Goal: Information Seeking & Learning: Learn about a topic

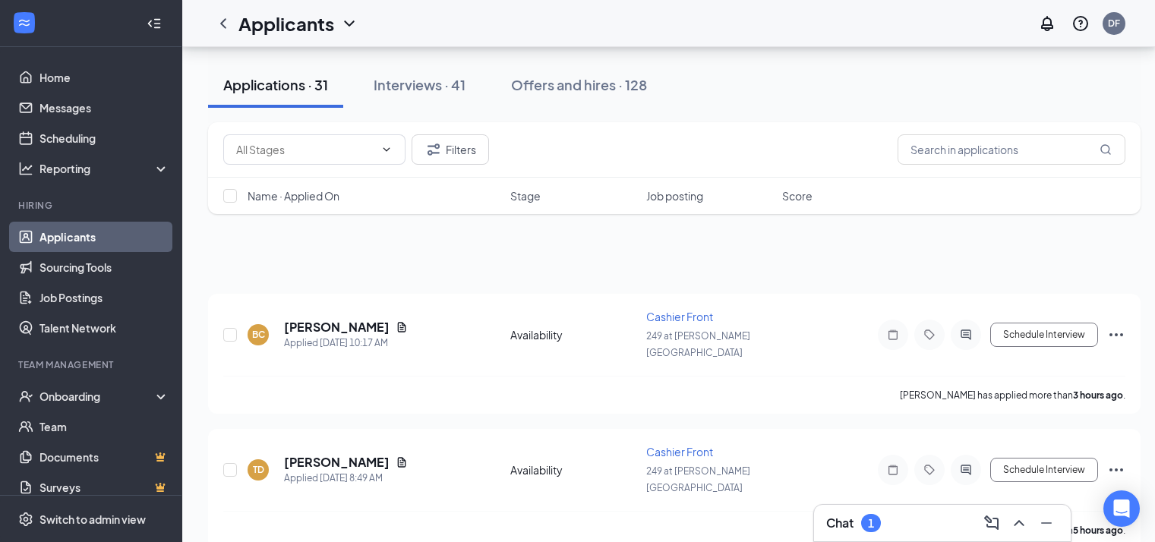
scroll to position [3201, 11]
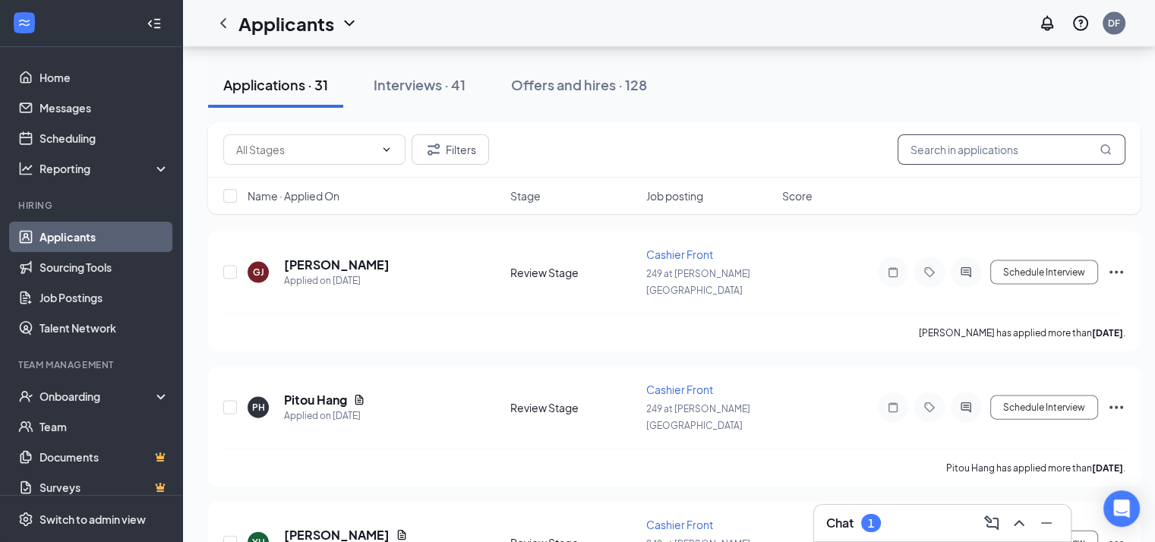
click at [927, 154] on input "text" at bounding box center [1011, 149] width 228 height 30
click at [443, 139] on button "Filters" at bounding box center [449, 149] width 77 height 30
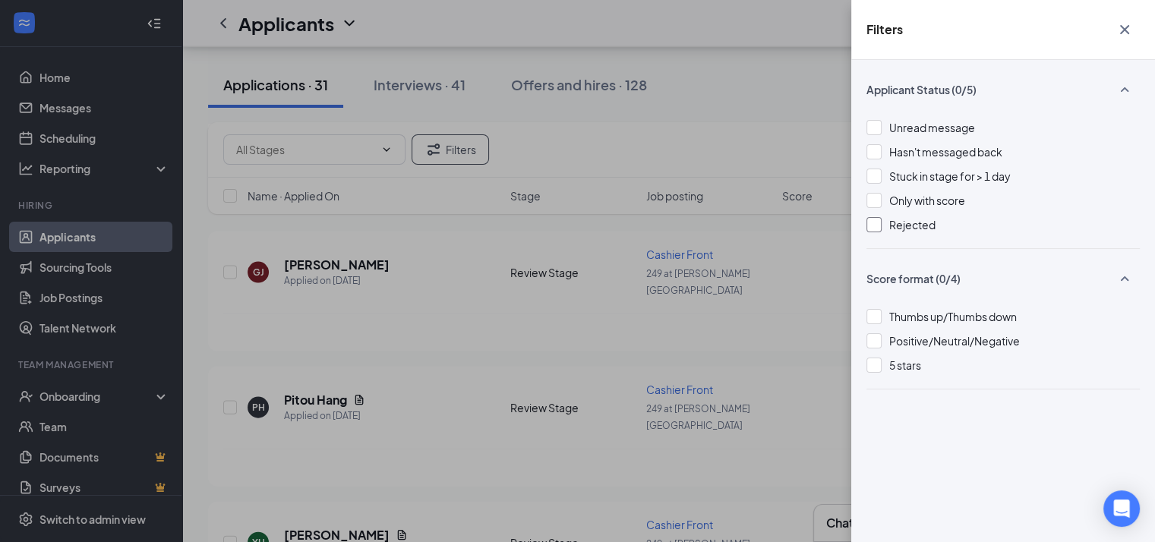
click at [868, 226] on div at bounding box center [873, 224] width 15 height 15
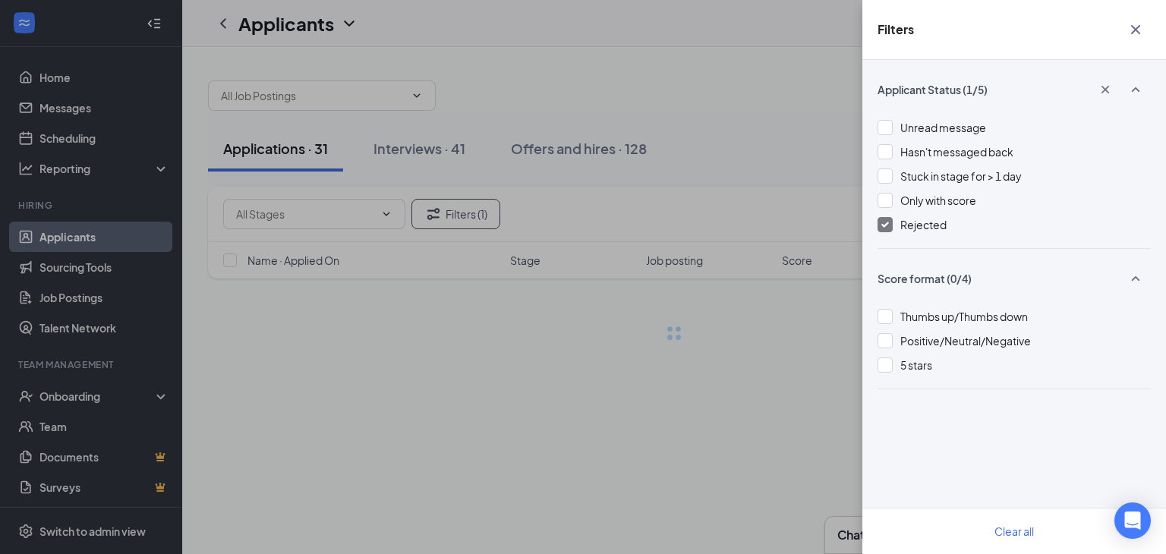
click at [1139, 30] on icon "Cross" at bounding box center [1136, 29] width 18 height 18
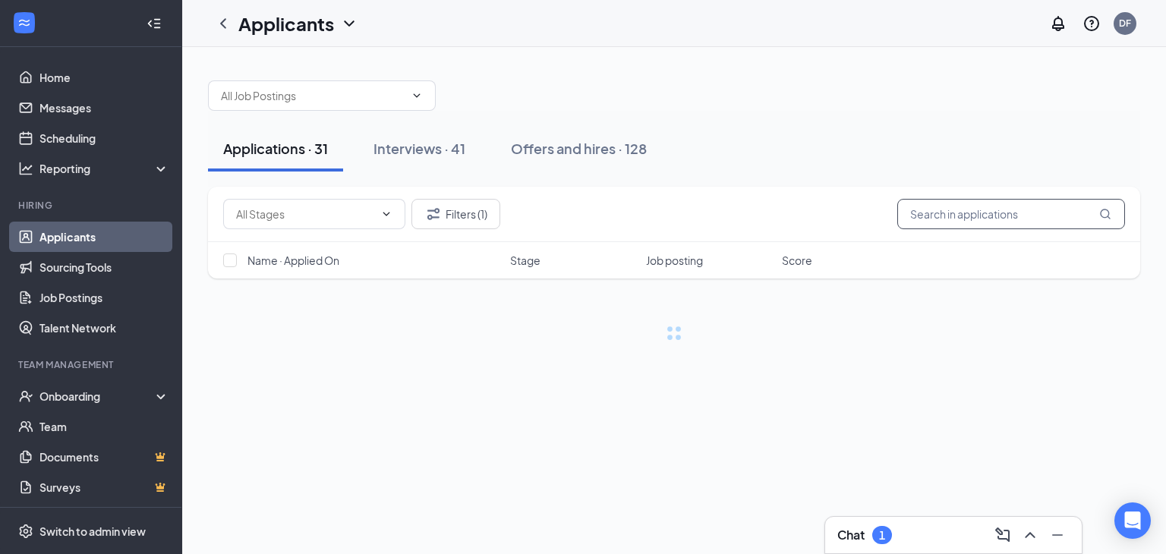
click at [935, 210] on input "text" at bounding box center [1011, 214] width 228 height 30
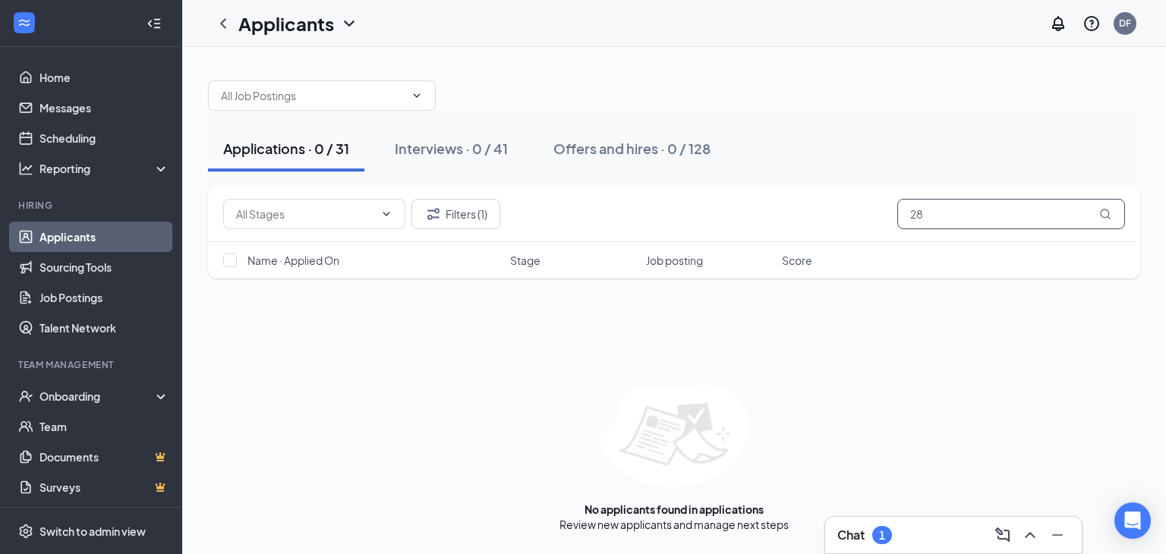
type input "2"
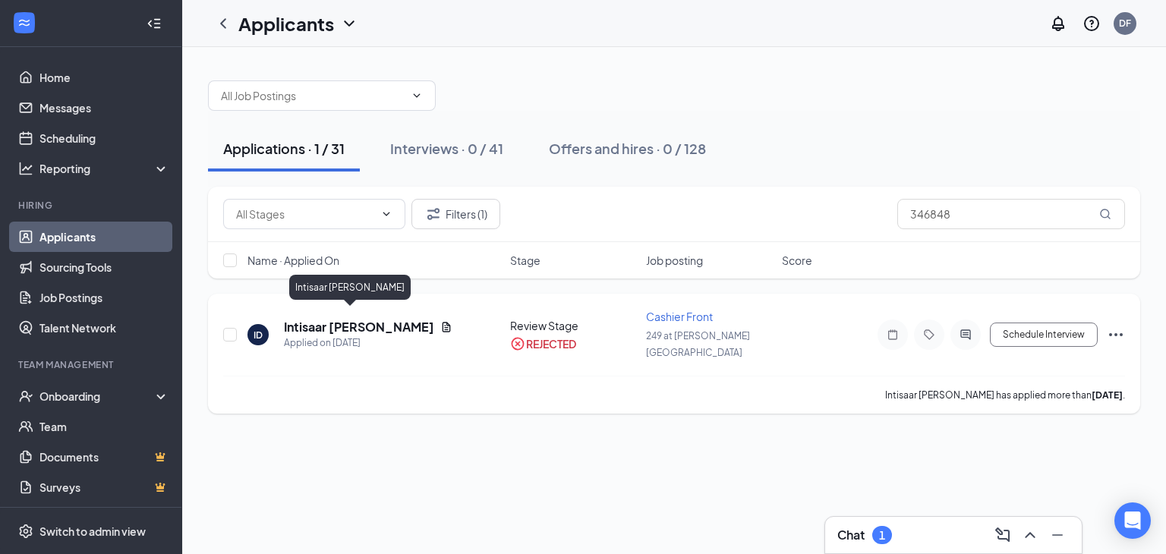
click at [345, 319] on h5 "Intisaar [PERSON_NAME]" at bounding box center [359, 327] width 150 height 17
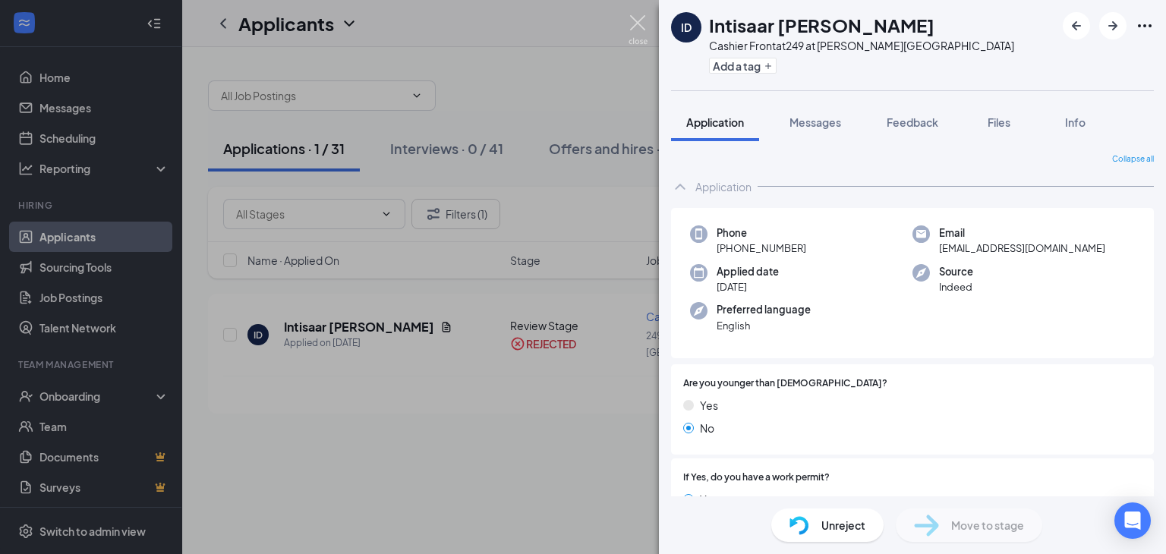
click at [636, 21] on img at bounding box center [638, 30] width 19 height 30
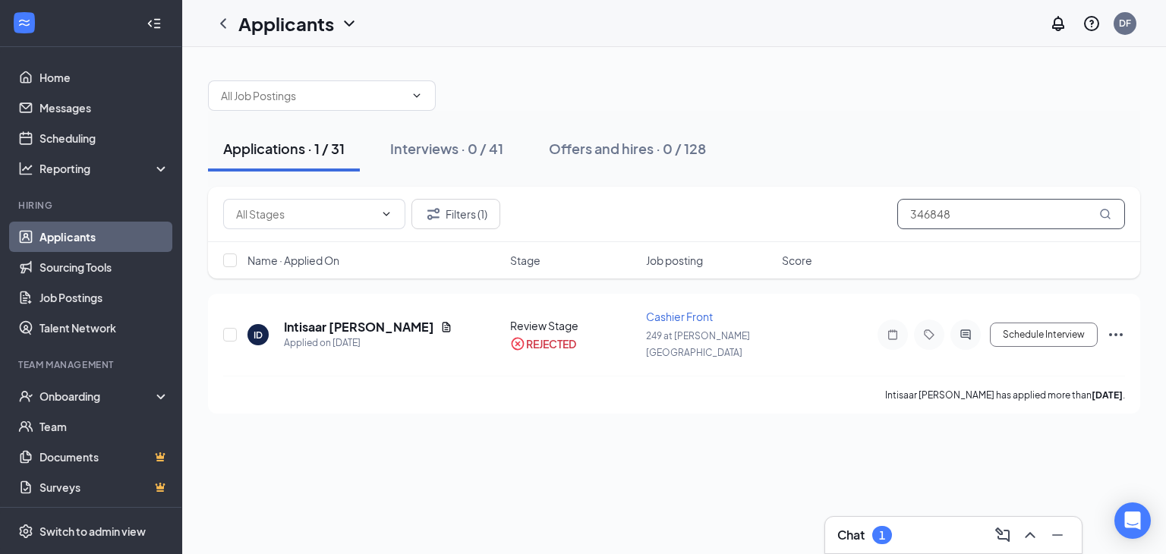
click at [972, 213] on input "346848" at bounding box center [1011, 214] width 228 height 30
type input "3"
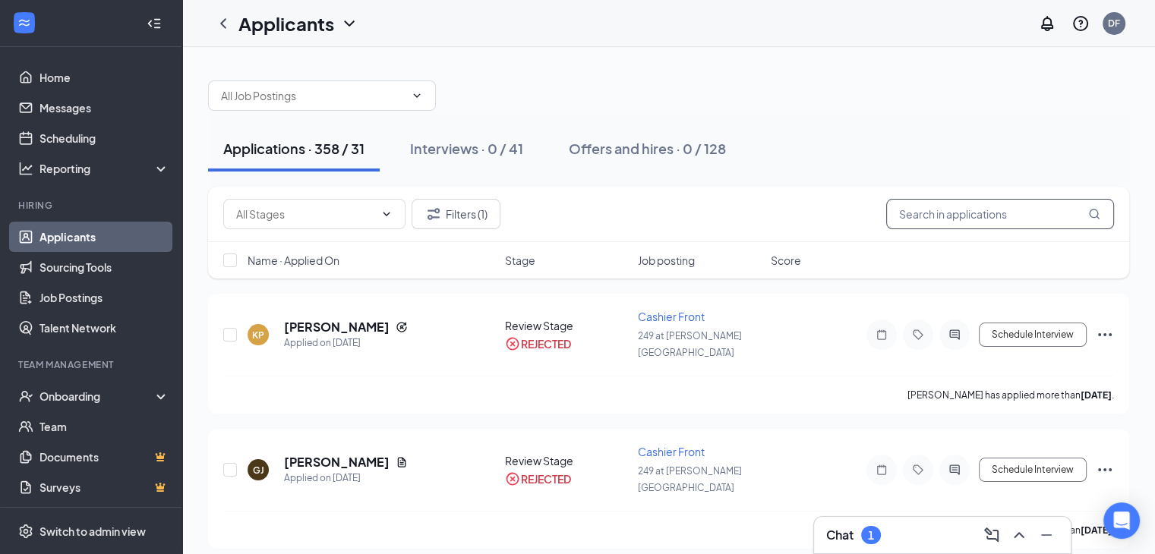
click at [1012, 203] on input "text" at bounding box center [1000, 214] width 228 height 30
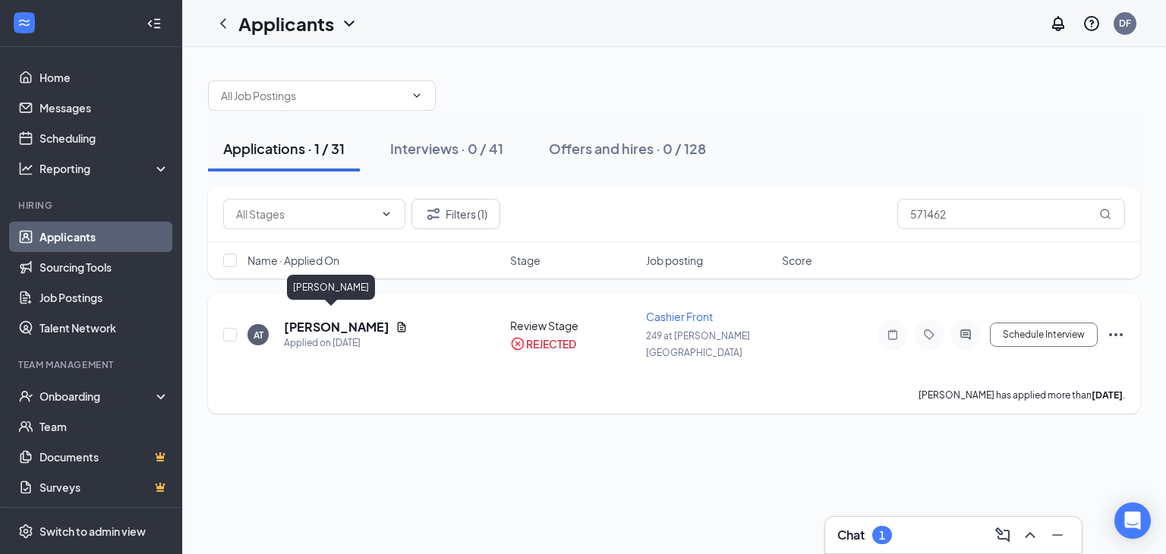
click at [340, 319] on h5 "[PERSON_NAME]" at bounding box center [337, 327] width 106 height 17
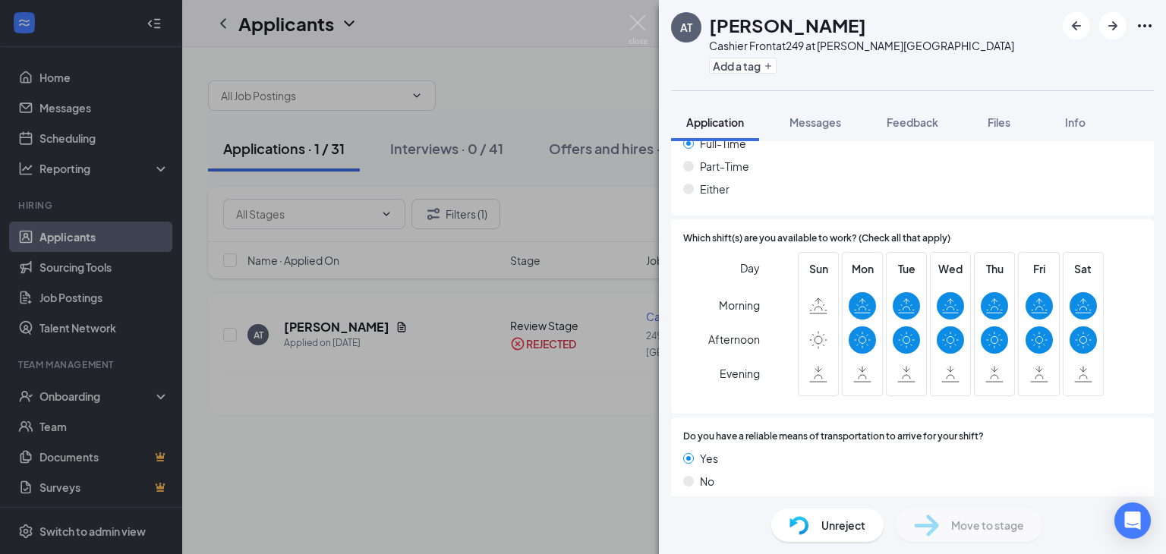
scroll to position [961, 0]
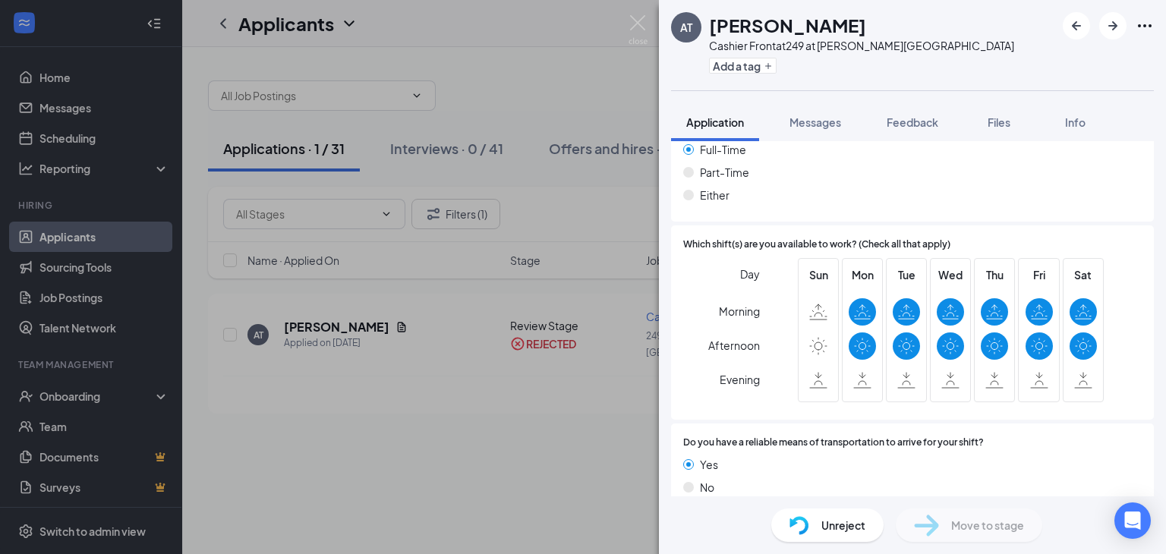
click at [1130, 386] on div "Which shift(s) are you available to work? (Check all that apply) Day Morning Af…" at bounding box center [912, 322] width 483 height 194
drag, startPoint x: 1130, startPoint y: 386, endPoint x: 1035, endPoint y: 432, distance: 104.9
click at [1035, 432] on div "When are you available to start? [DATE] Employment Desired [DEMOGRAPHIC_DATA] […" at bounding box center [912, 280] width 483 height 474
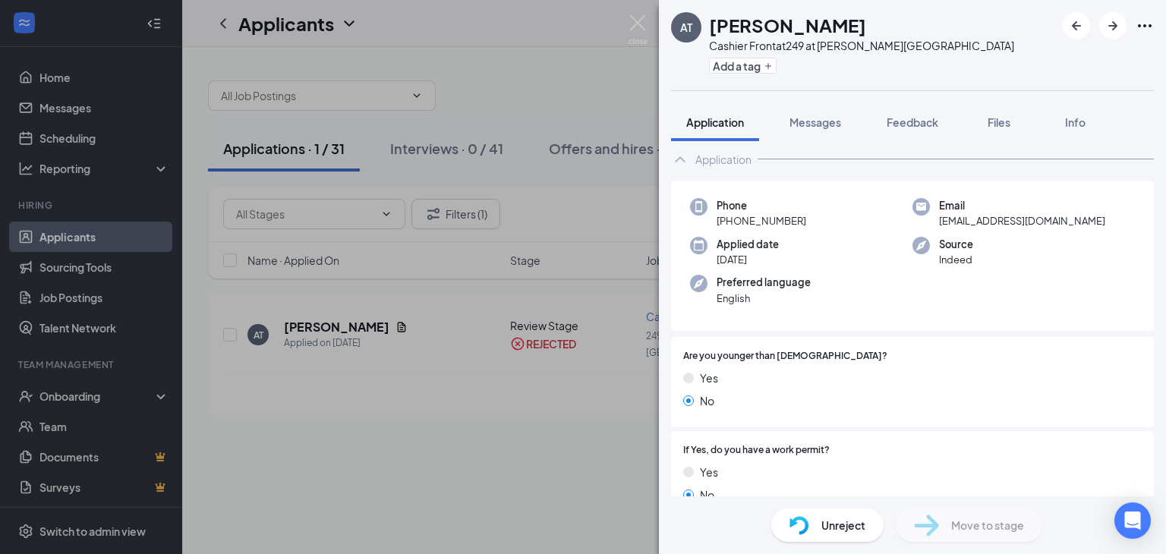
scroll to position [0, 0]
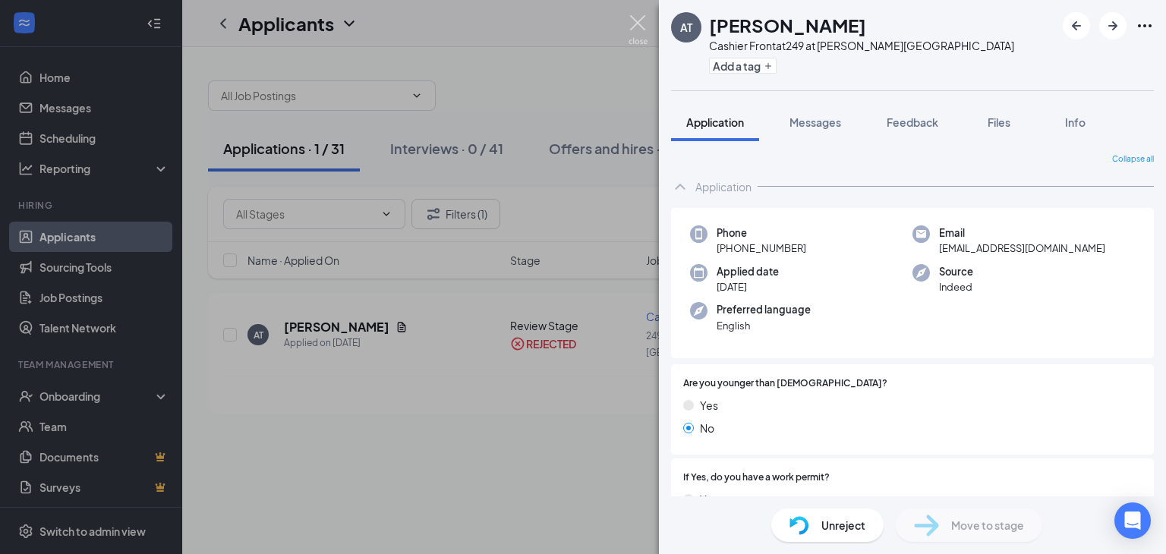
click at [639, 25] on img at bounding box center [638, 30] width 19 height 30
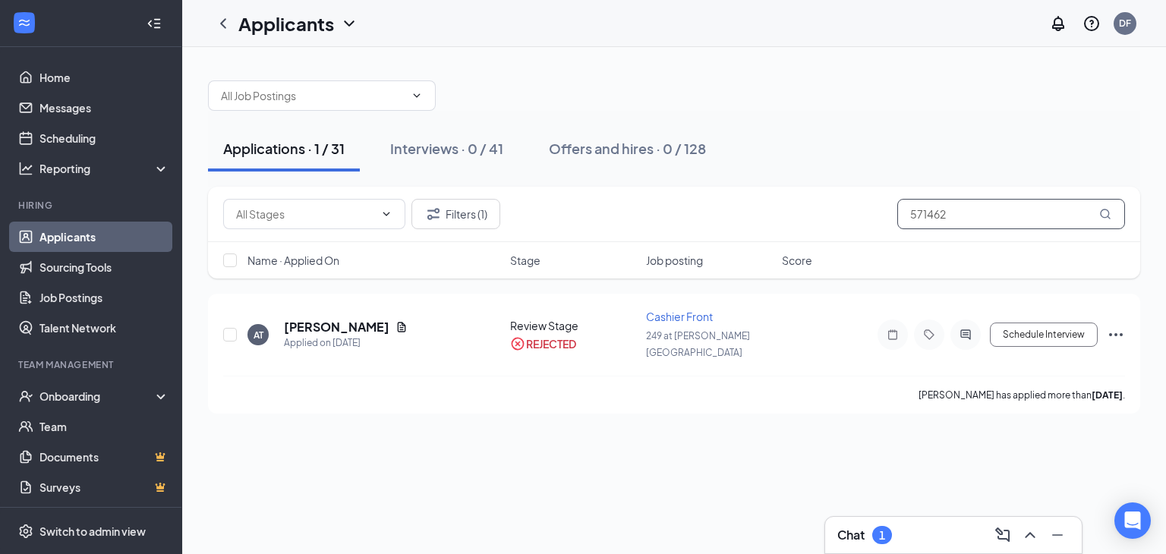
click at [947, 214] on input "571462" at bounding box center [1011, 214] width 228 height 30
type input "5"
click at [364, 319] on h5 "[PERSON_NAME]" at bounding box center [337, 327] width 106 height 17
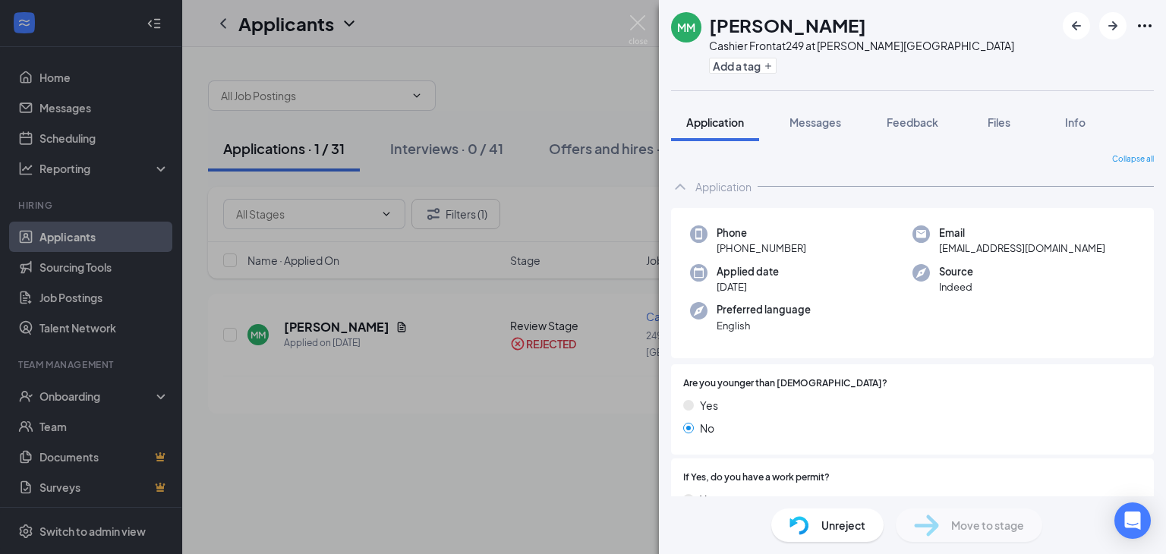
click at [1108, 238] on div "Email [EMAIL_ADDRESS][DOMAIN_NAME]" at bounding box center [1023, 240] width 222 height 31
click at [1055, 380] on div at bounding box center [1014, 384] width 254 height 14
drag, startPoint x: 1055, startPoint y: 380, endPoint x: 981, endPoint y: 371, distance: 75.0
click at [981, 371] on div "Are you younger than [DEMOGRAPHIC_DATA]? Yes No" at bounding box center [912, 409] width 483 height 90
click at [636, 26] on img at bounding box center [638, 30] width 19 height 30
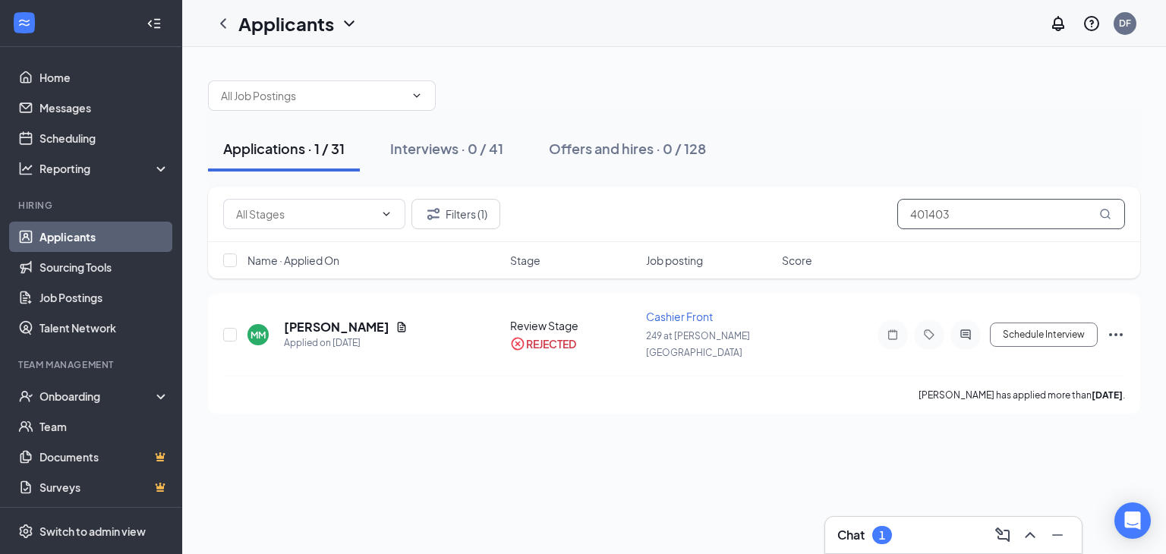
click at [969, 219] on input "401403" at bounding box center [1011, 214] width 228 height 30
type input "4"
type input "832874"
click at [364, 319] on div "[PERSON_NAME]" at bounding box center [346, 327] width 124 height 17
click at [396, 321] on icon "Document" at bounding box center [402, 327] width 12 height 12
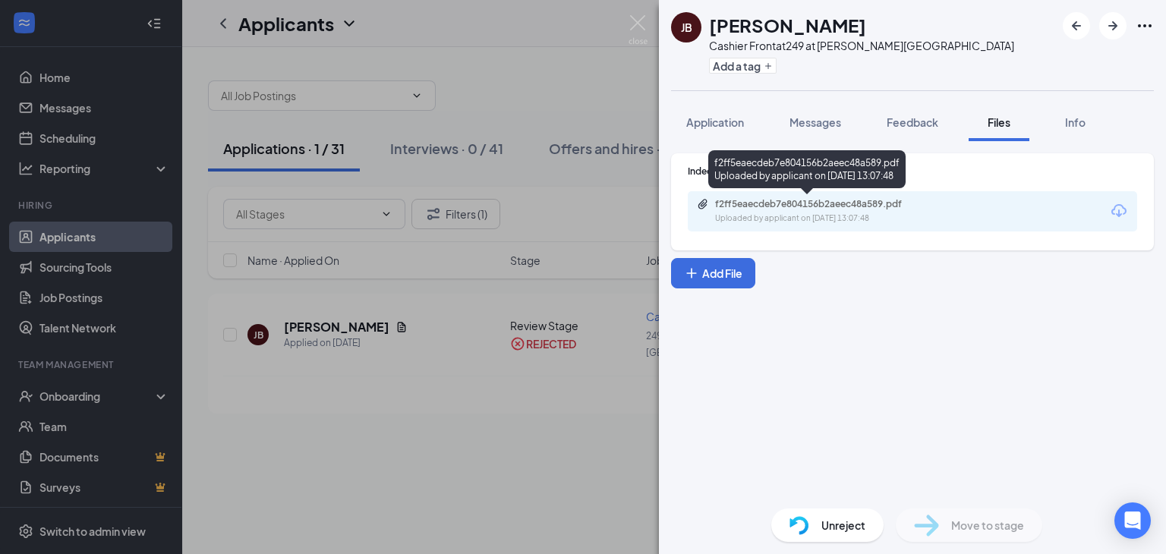
click at [869, 204] on div "f2ff5eaecdeb7e804156b2aeec48a589.pdf" at bounding box center [821, 204] width 213 height 12
